Goal: Understand process/instructions

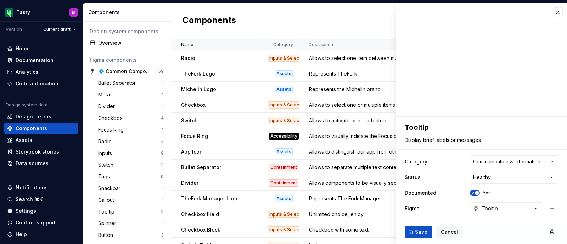
scroll to position [110, 0]
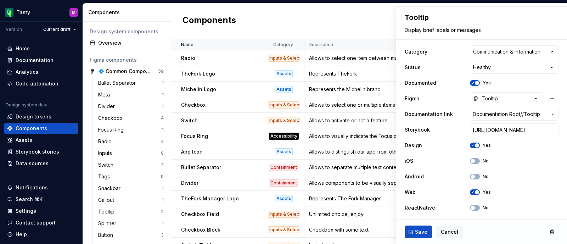
type textarea "*"
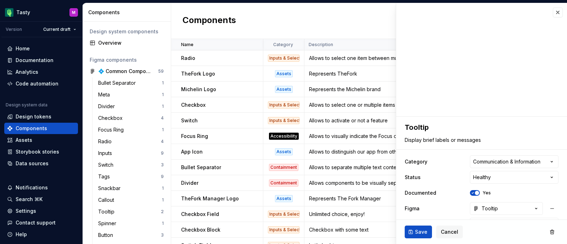
click at [320, 22] on div "Components New component" at bounding box center [369, 21] width 396 height 36
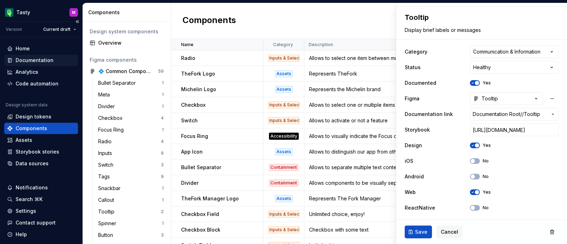
click at [41, 63] on div "Documentation" at bounding box center [35, 60] width 38 height 7
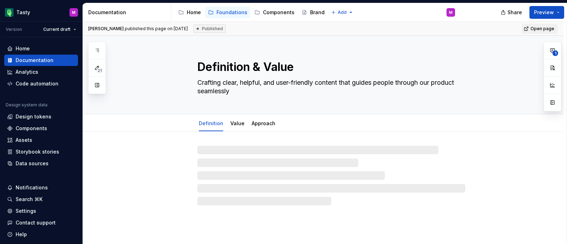
type textarea "*"
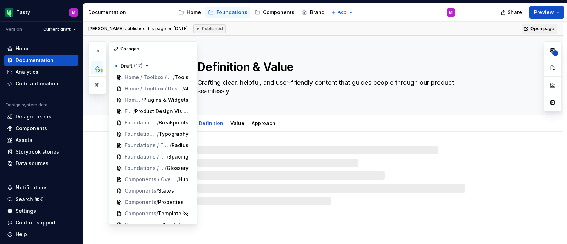
click at [99, 65] on icon "button" at bounding box center [97, 68] width 6 height 6
